Goal: Task Accomplishment & Management: Manage account settings

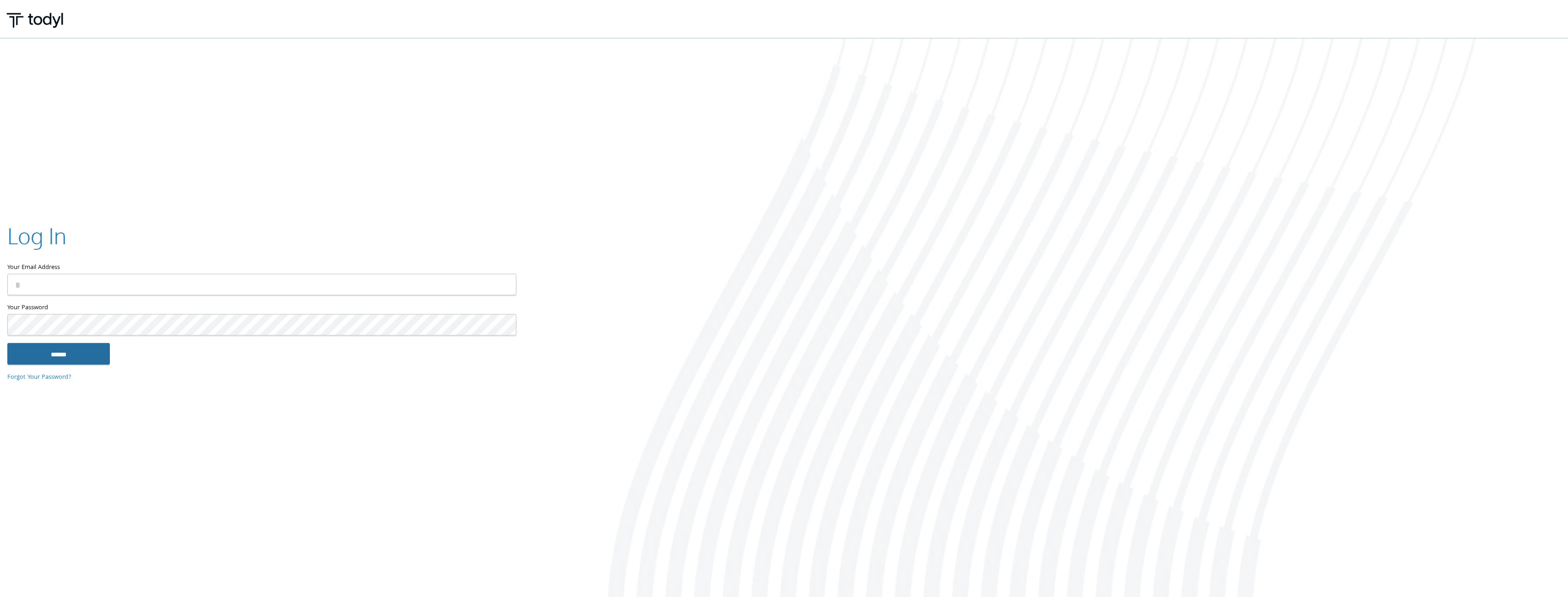
type input "**********"
click at [64, 357] on input "******" at bounding box center [58, 353] width 103 height 22
type input "**********"
click at [66, 356] on input "******" at bounding box center [58, 353] width 103 height 22
